Goal: Transaction & Acquisition: Obtain resource

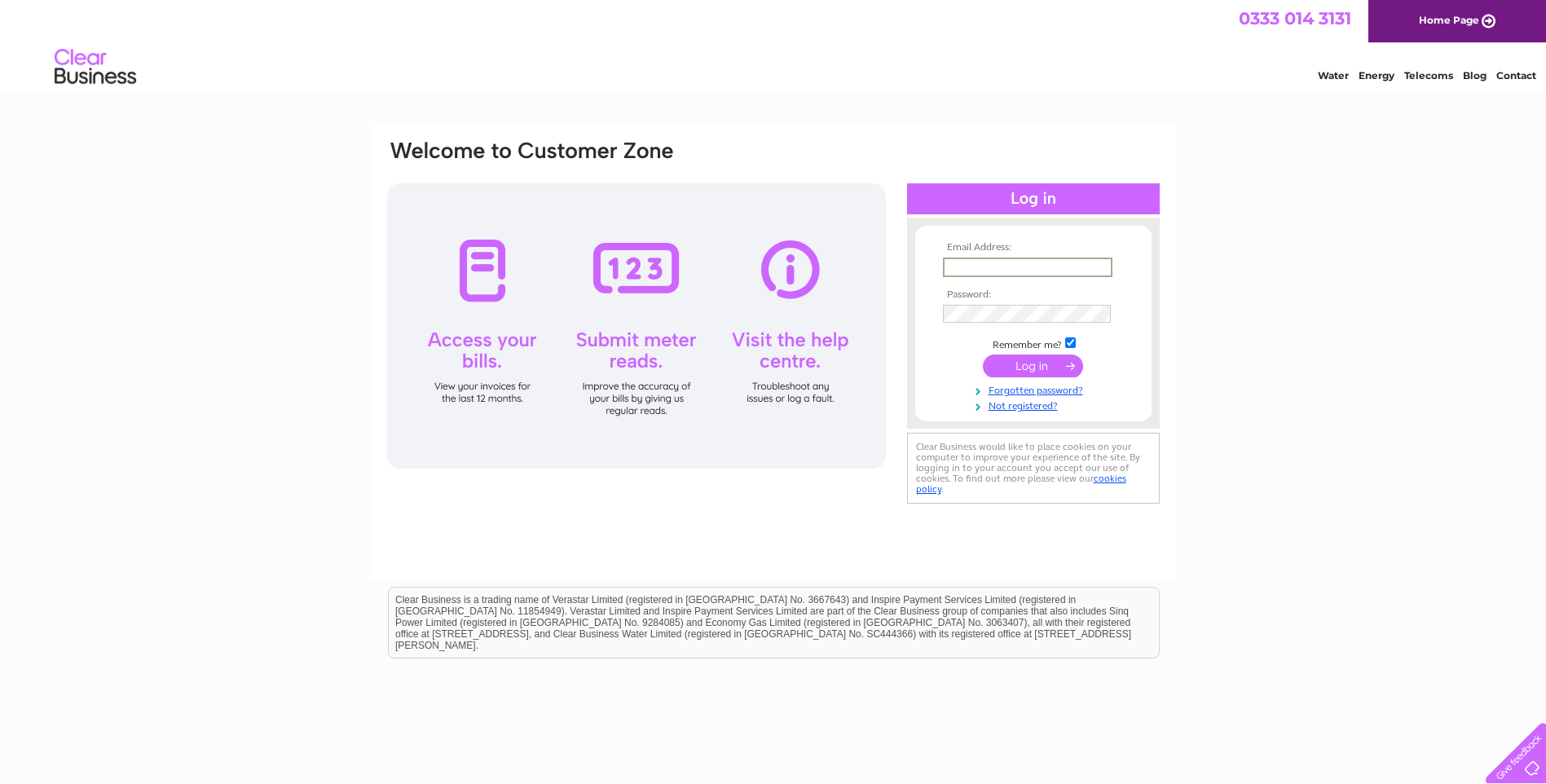
click at [974, 266] on input "text" at bounding box center [1027, 267] width 170 height 20
type input "n"
type input "info@heverinhaulage.com"
click at [983, 354] on input "submit" at bounding box center [1032, 365] width 100 height 23
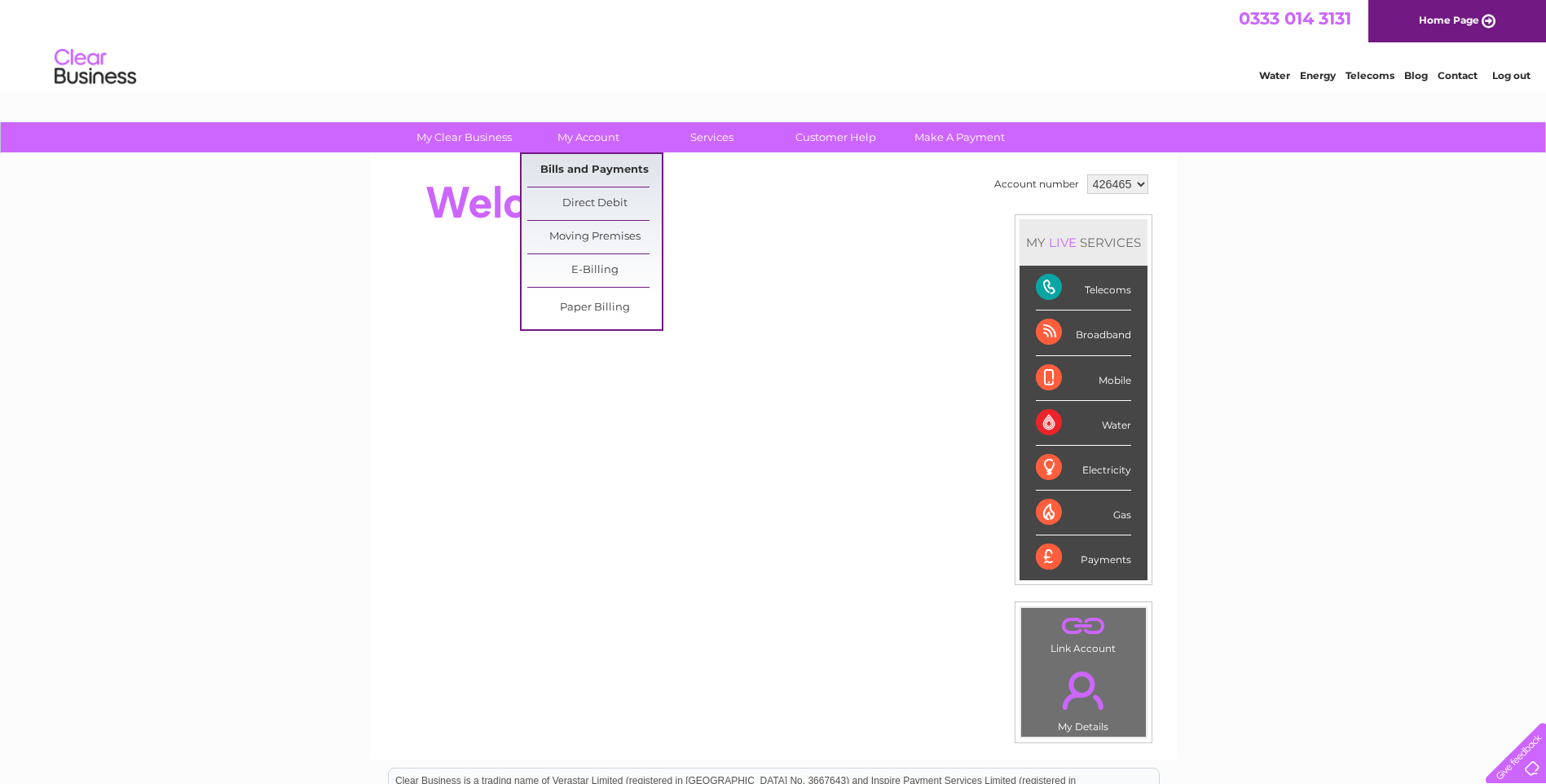
click at [578, 167] on link "Bills and Payments" at bounding box center [595, 171] width 135 height 32
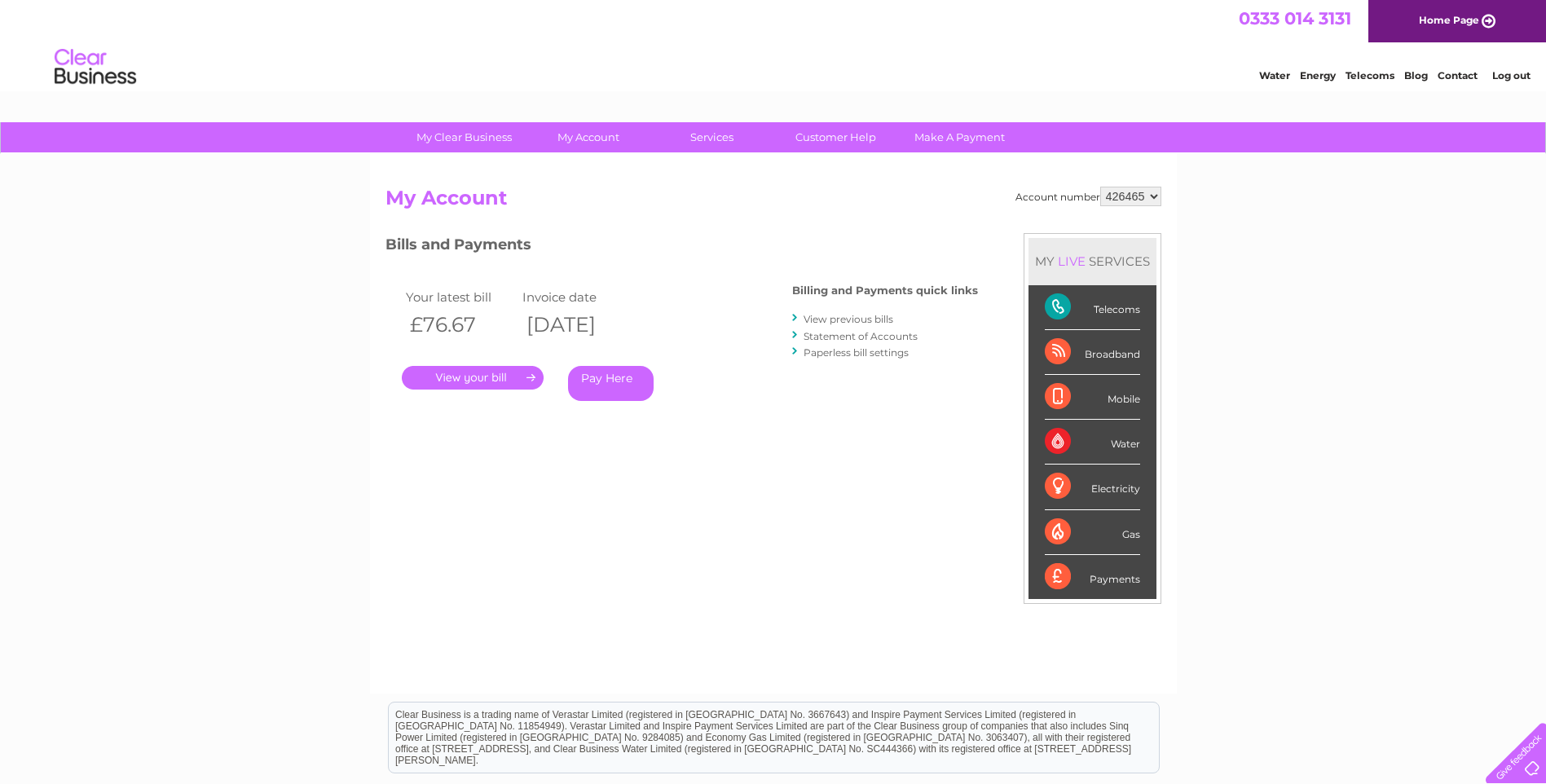
click at [454, 374] on link "." at bounding box center [473, 378] width 142 height 24
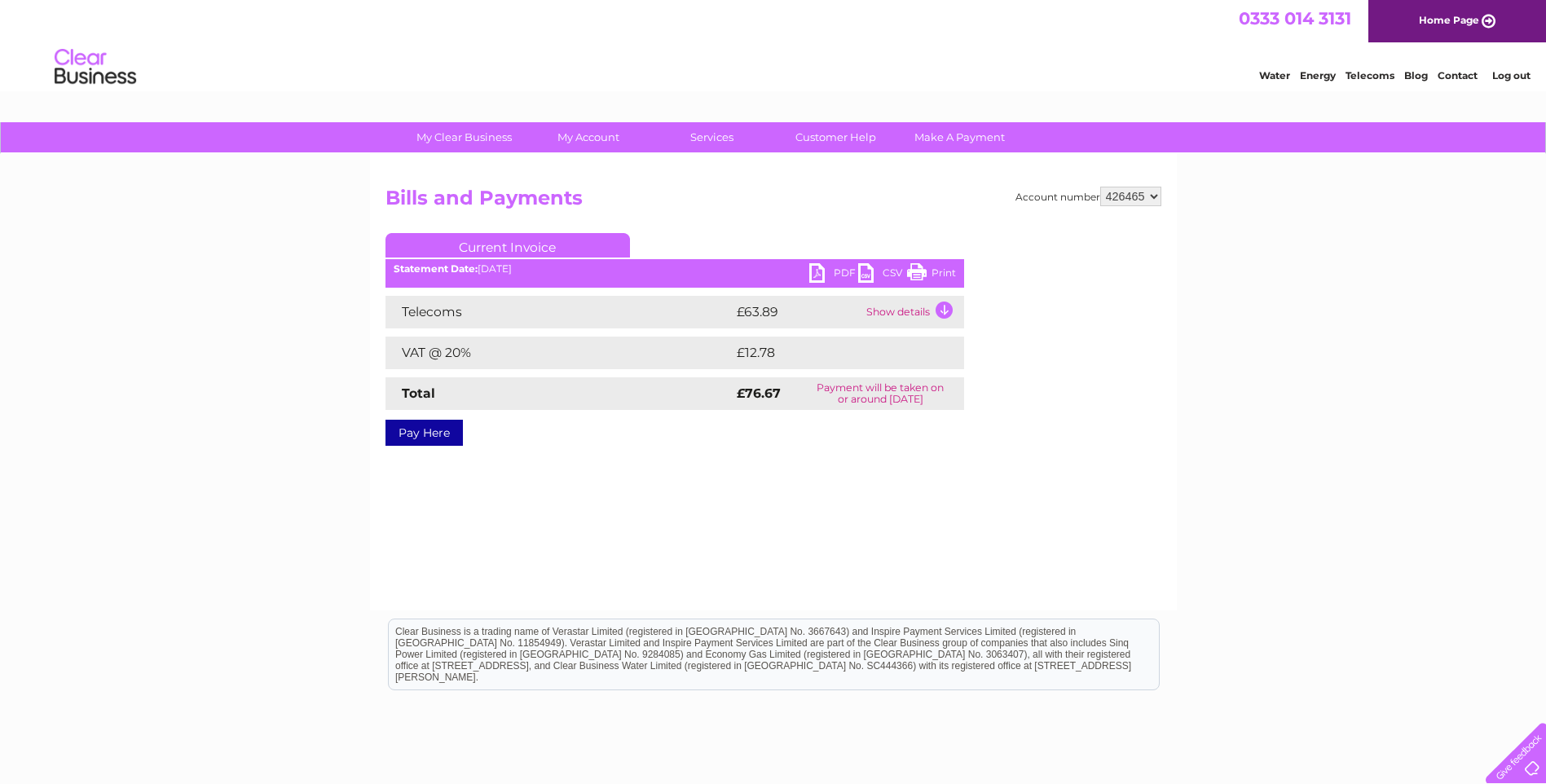
click at [814, 271] on link "PDF" at bounding box center [833, 276] width 49 height 24
click at [1515, 74] on link "Log out" at bounding box center [1511, 75] width 38 height 12
